Goal: Task Accomplishment & Management: Use online tool/utility

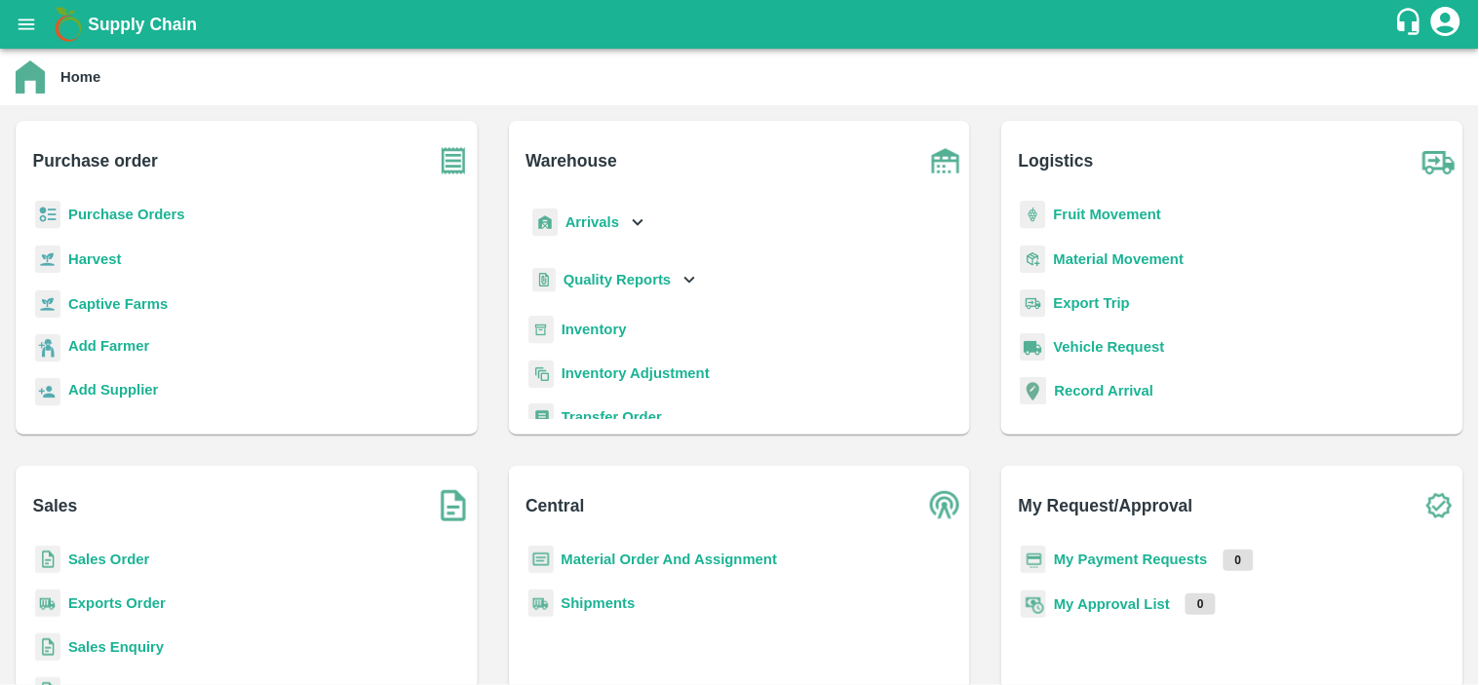
click at [592, 330] on b "Inventory" at bounding box center [594, 330] width 65 height 16
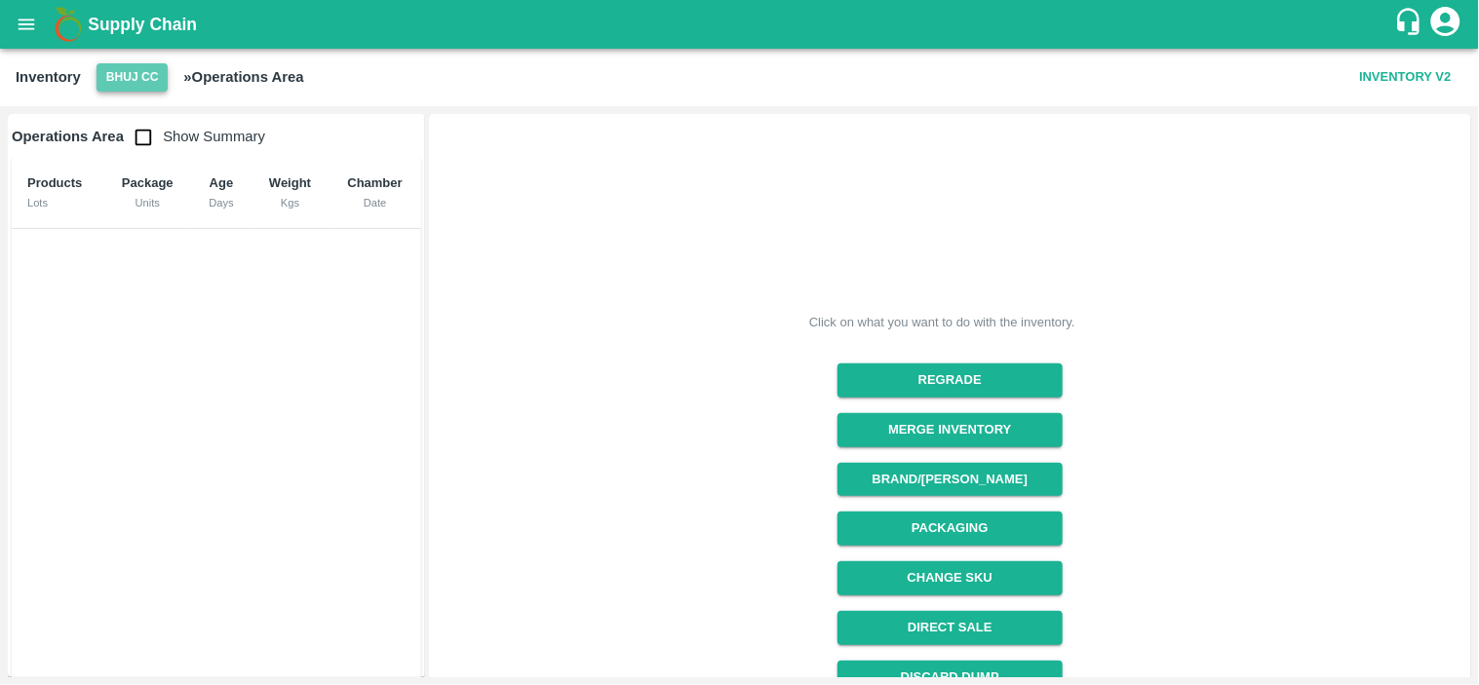
click at [133, 82] on button "Bhuj CC" at bounding box center [133, 77] width 72 height 28
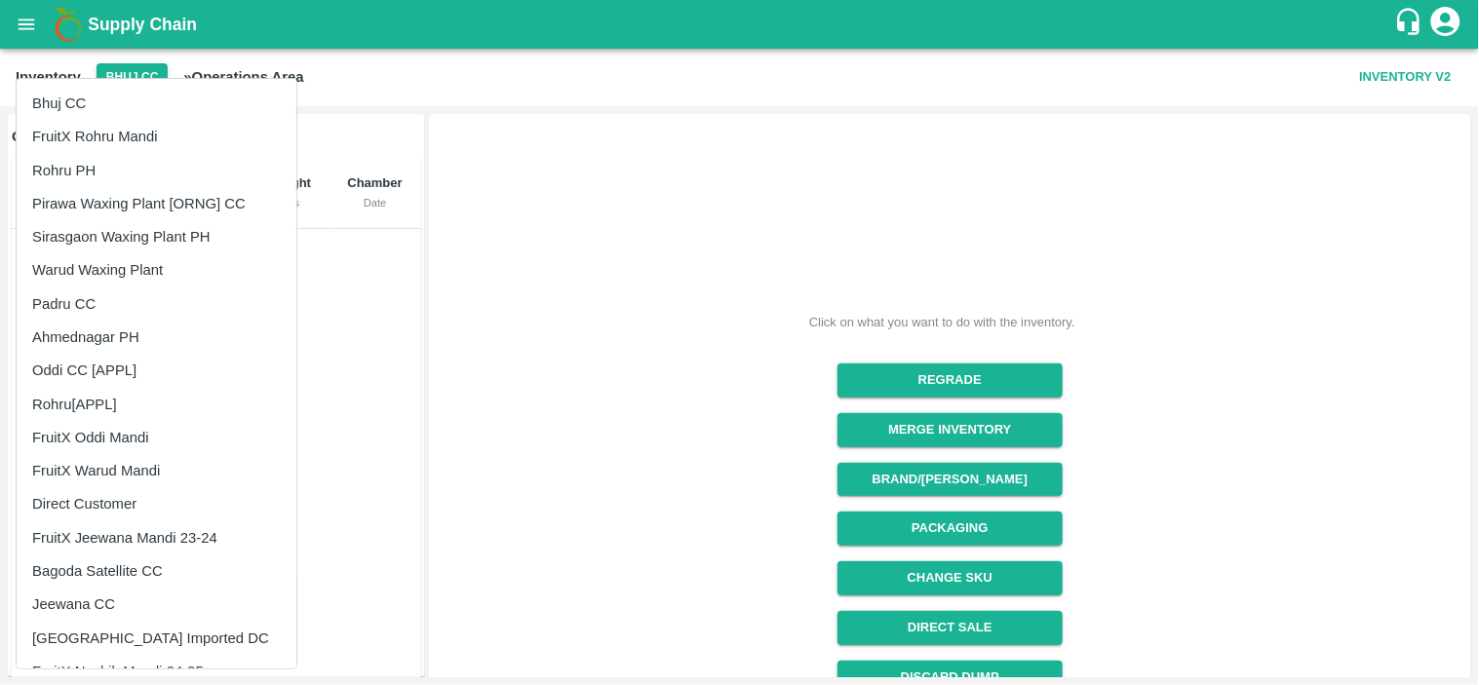
scroll to position [293, 0]
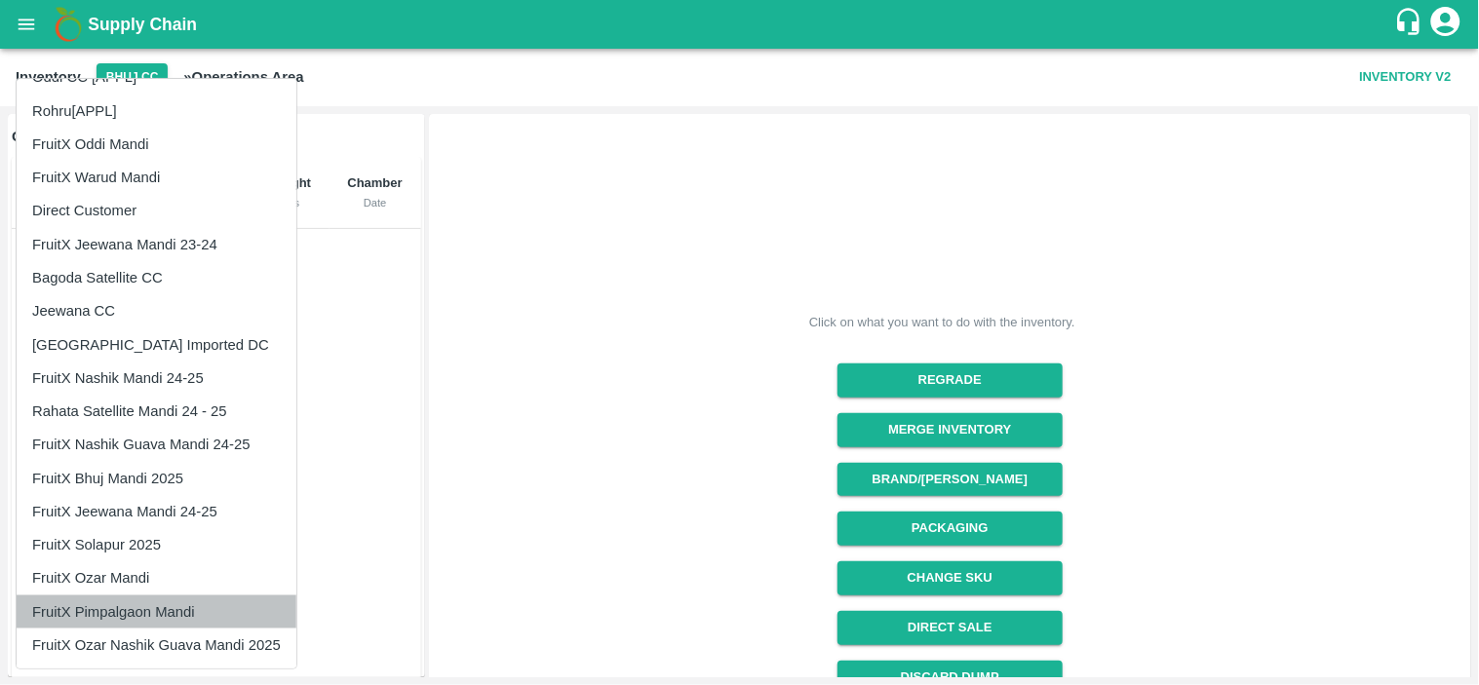
click at [124, 608] on li "FruitX Pimpalgaon Mandi" at bounding box center [157, 612] width 280 height 33
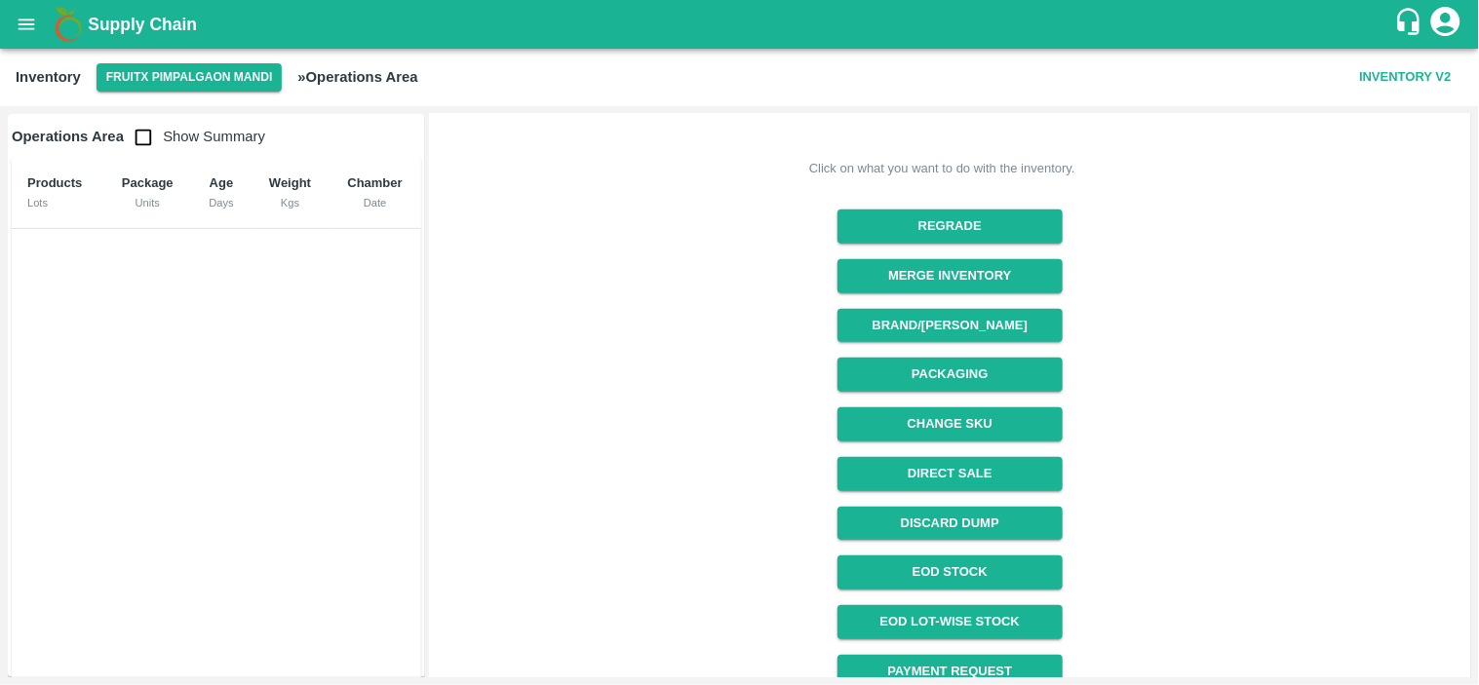
scroll to position [156, 0]
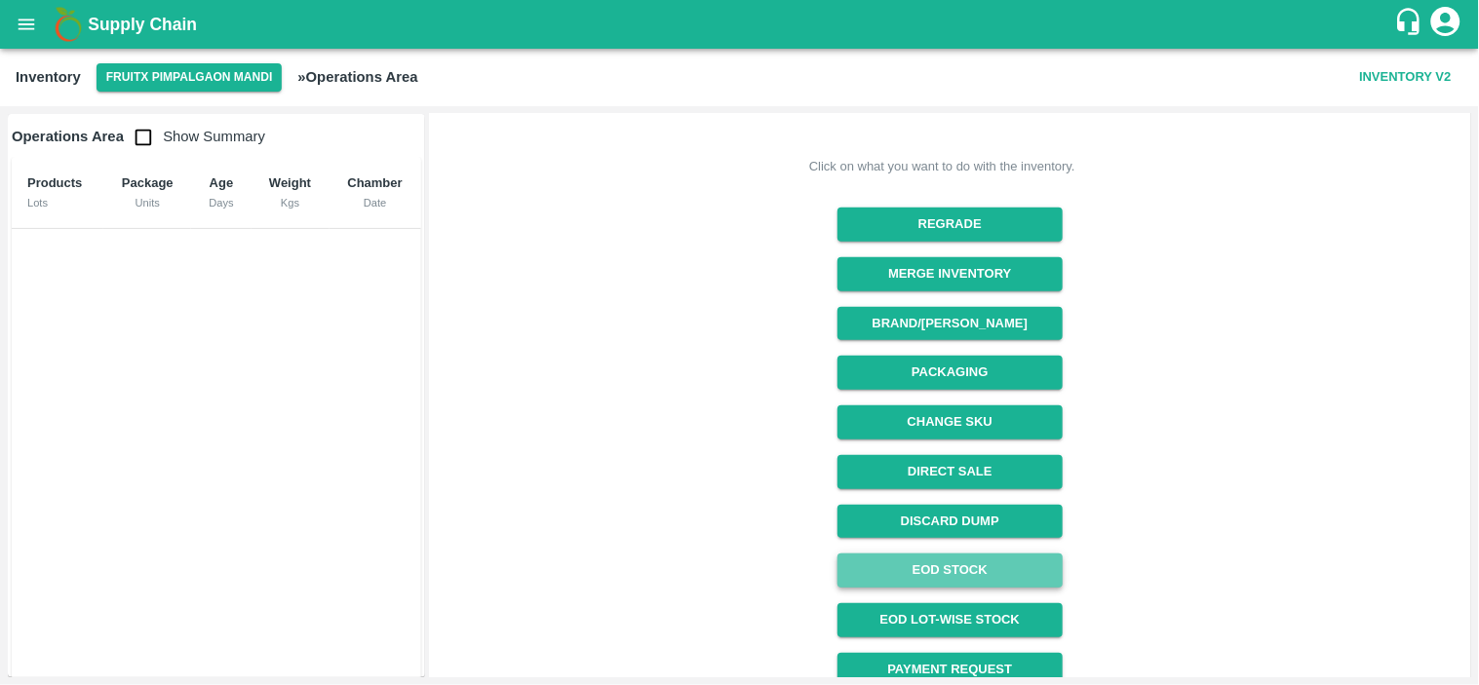
click at [952, 576] on link "EOD Stock" at bounding box center [949, 571] width 225 height 34
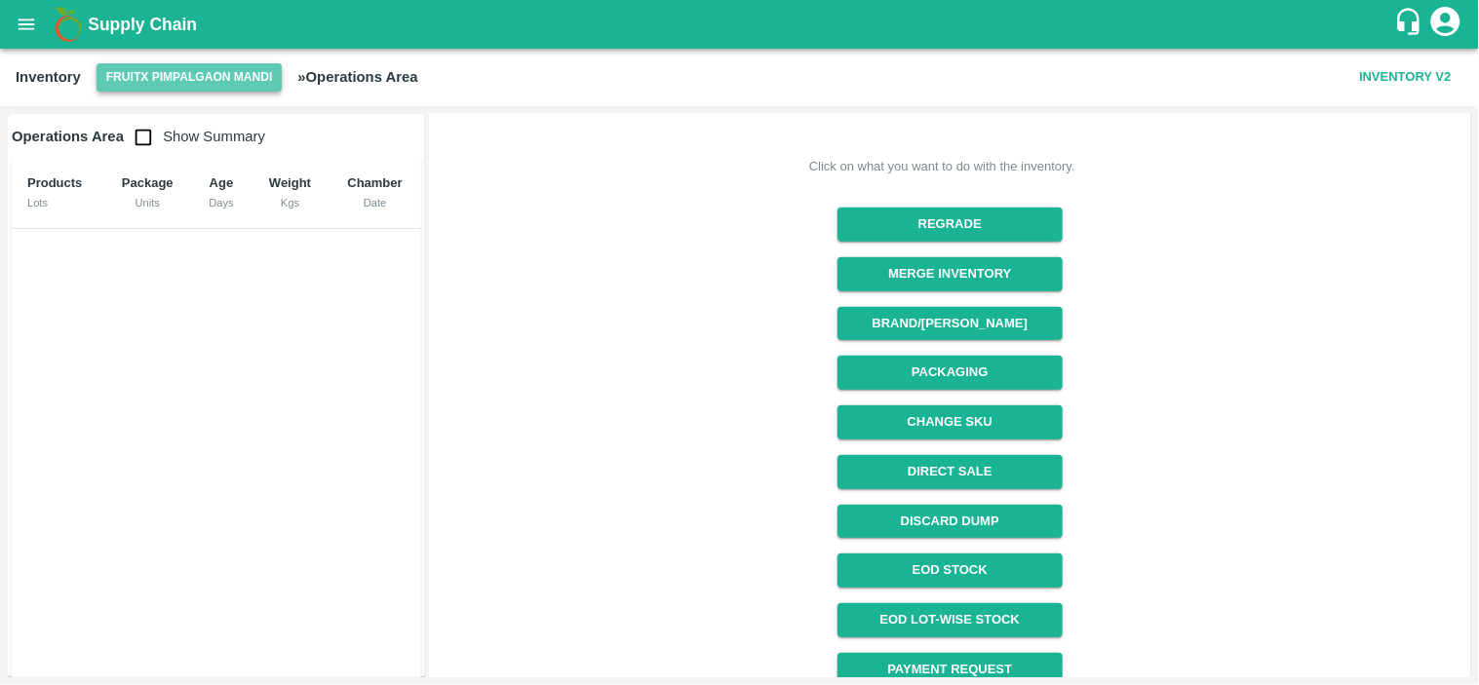
click at [162, 72] on button "FruitX Pimpalgaon Mandi" at bounding box center [190, 77] width 186 height 28
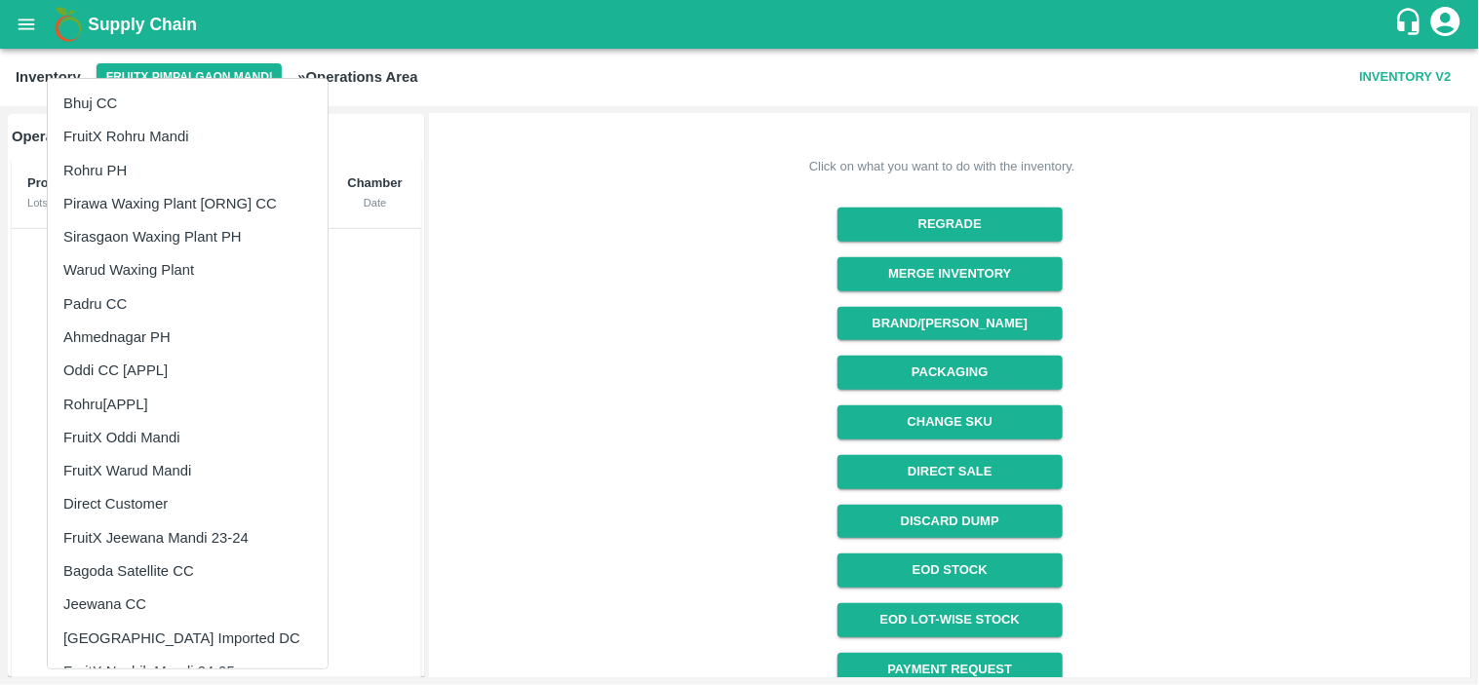
scroll to position [293, 0]
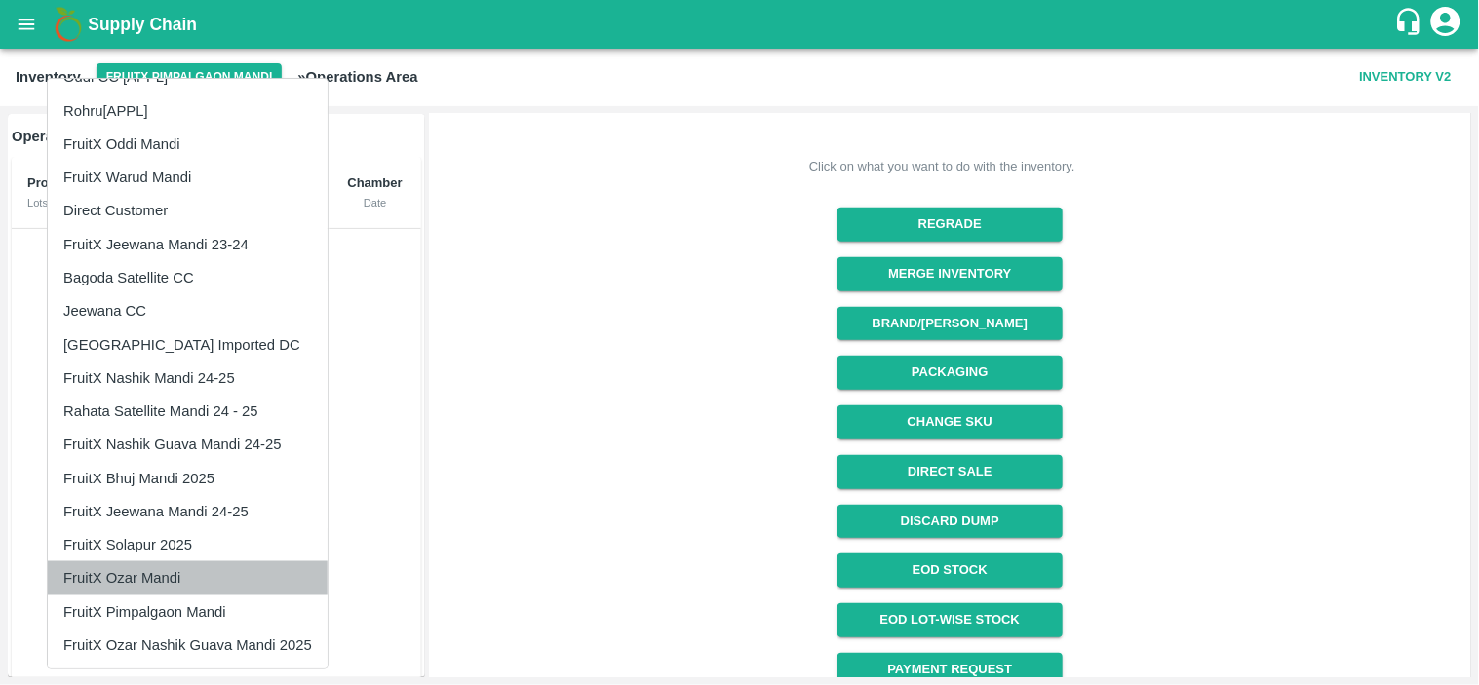
click at [140, 573] on li "FruitX Ozar Mandi" at bounding box center [188, 578] width 280 height 33
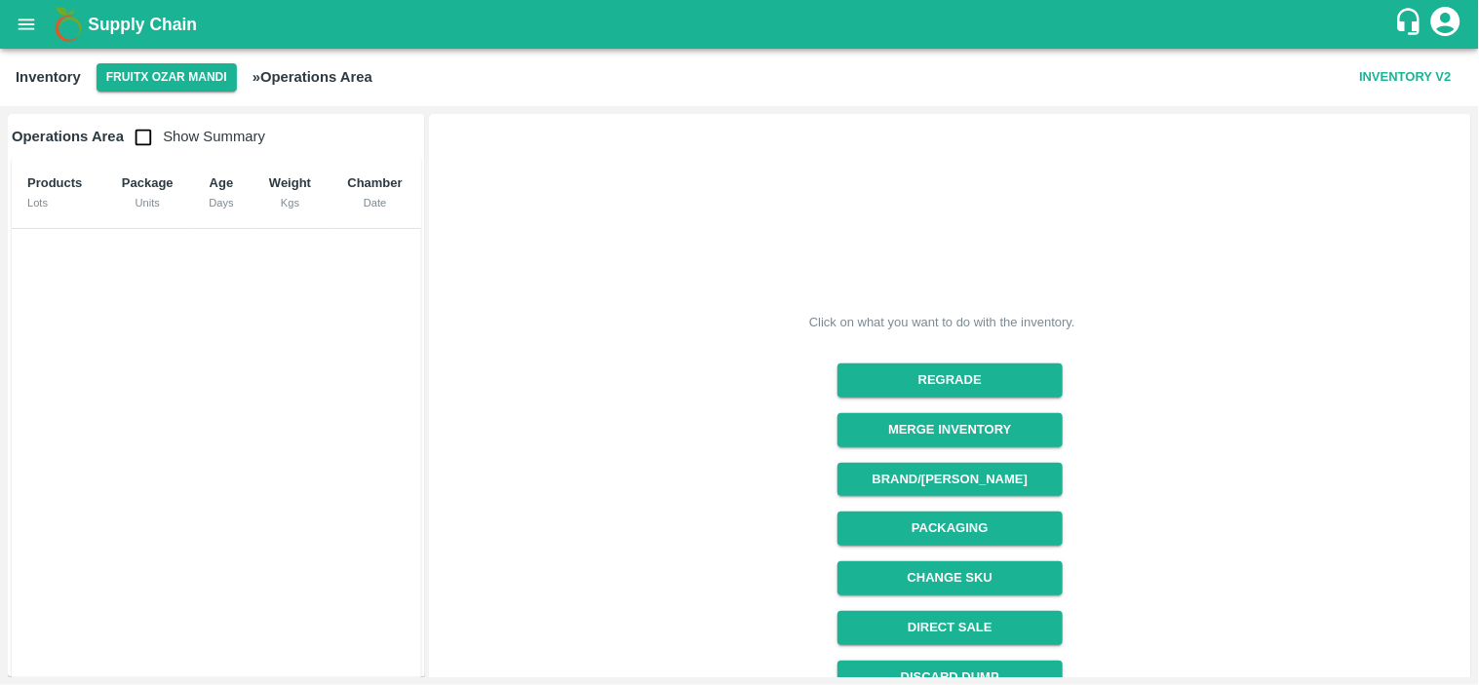
scroll to position [222, 0]
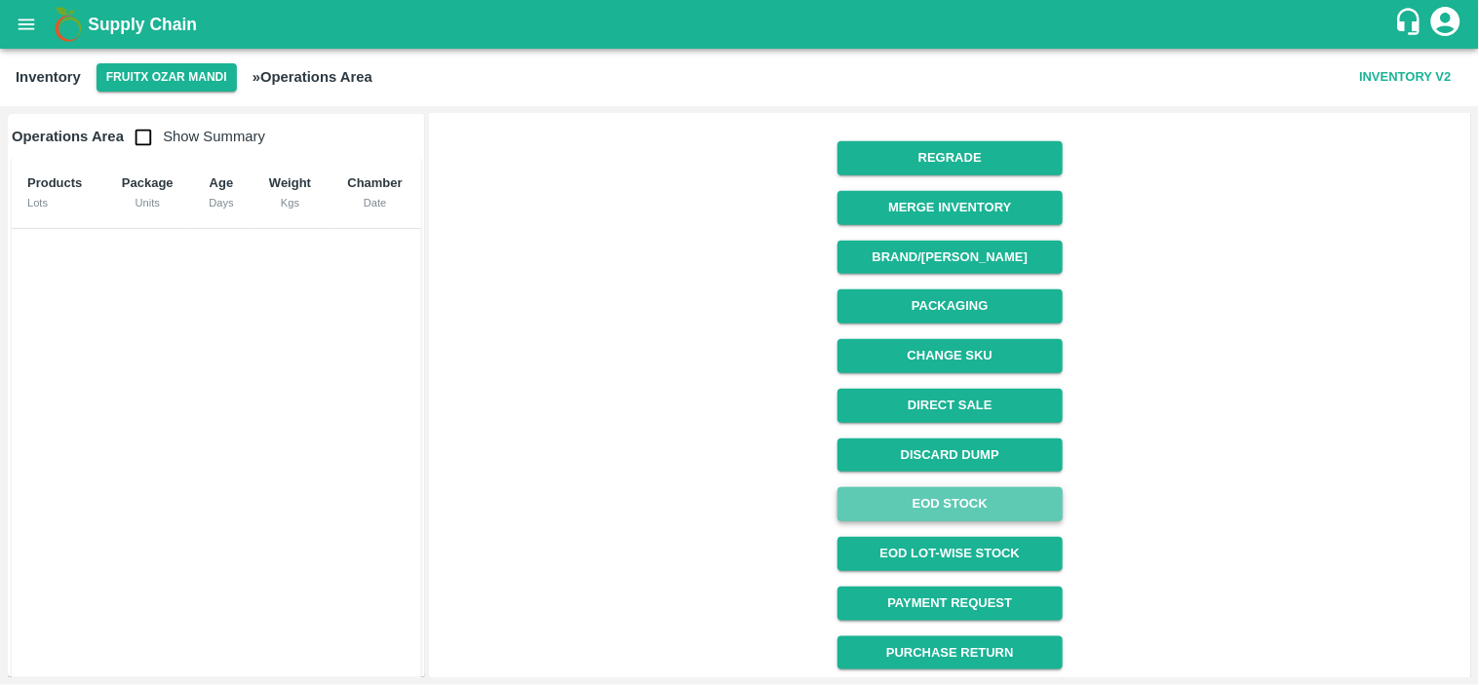
click at [958, 500] on link "EOD Stock" at bounding box center [949, 504] width 225 height 34
